Goal: Information Seeking & Learning: Learn about a topic

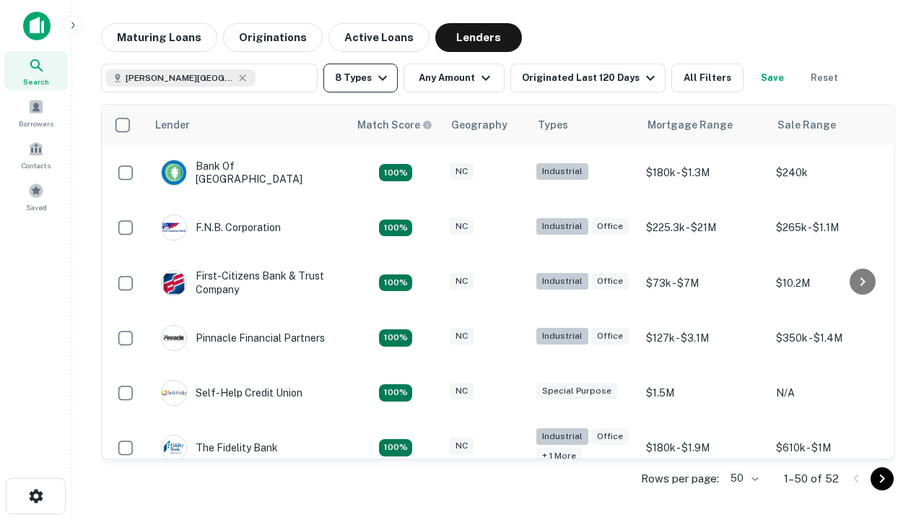
click at [360, 78] on button "8 Types" at bounding box center [360, 78] width 74 height 29
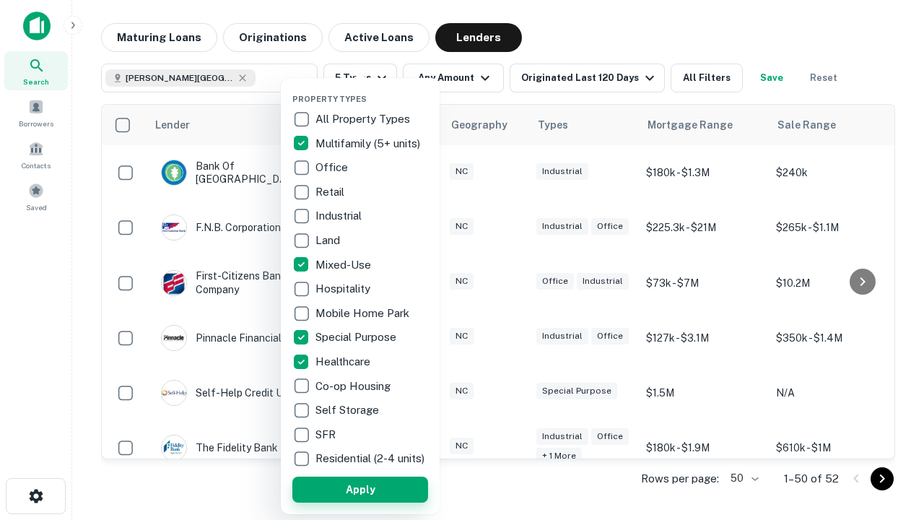
click at [360, 489] on button "Apply" at bounding box center [360, 489] width 136 height 26
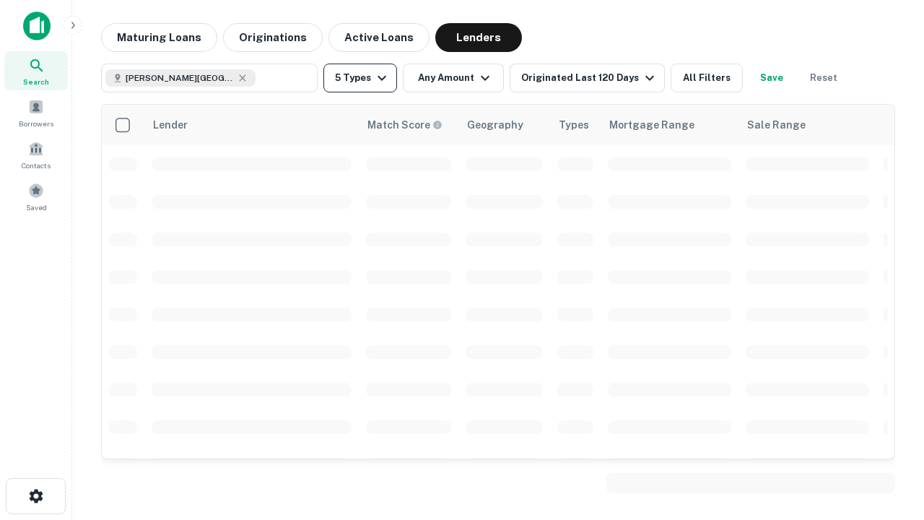
click at [360, 78] on button "5 Types" at bounding box center [360, 78] width 74 height 29
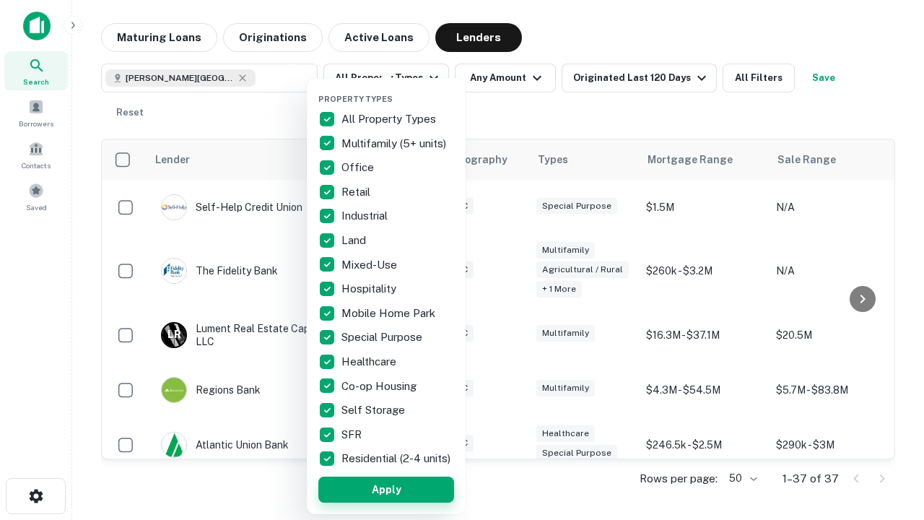
click at [386, 489] on button "Apply" at bounding box center [386, 489] width 136 height 26
